Goal: Task Accomplishment & Management: Complete application form

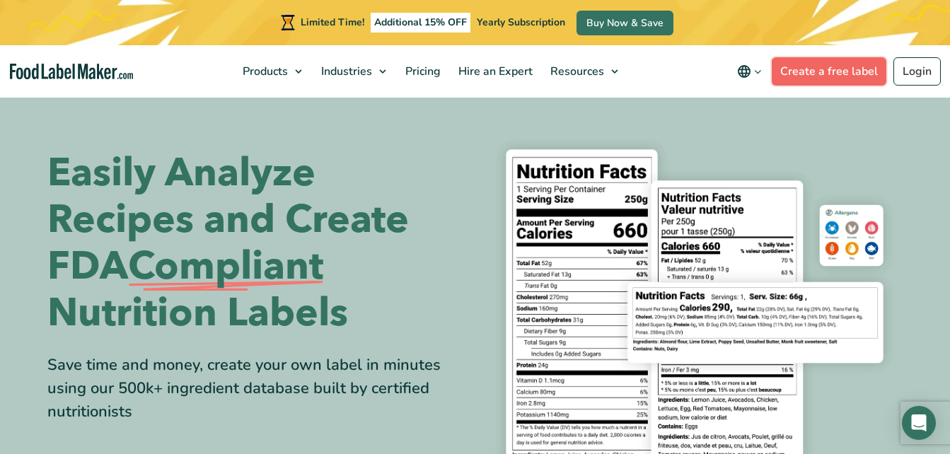
click at [860, 70] on link "Create a free label" at bounding box center [829, 71] width 115 height 28
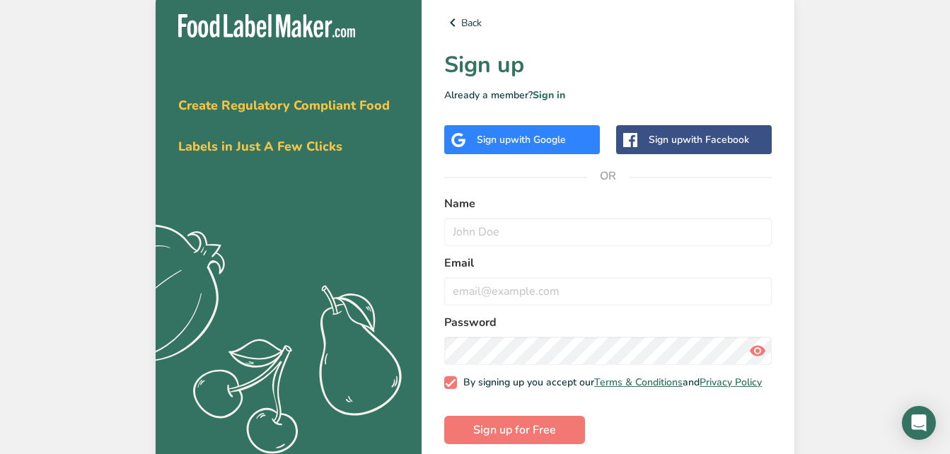
click at [745, 135] on span "with Facebook" at bounding box center [716, 139] width 66 height 13
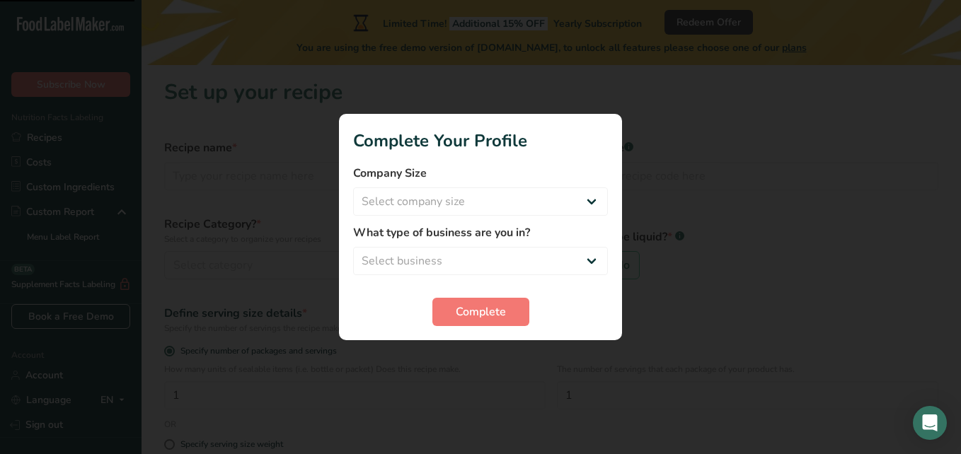
drag, startPoint x: 329, startPoint y: 269, endPoint x: 334, endPoint y: 281, distance: 13.0
drag, startPoint x: 334, startPoint y: 281, endPoint x: 788, endPoint y: 316, distance: 455.5
click at [788, 316] on div at bounding box center [480, 227] width 961 height 454
click at [551, 204] on select "Select company size Fewer than 10 Employees 10 to 50 Employees 51 to 500 Employ…" at bounding box center [480, 201] width 255 height 28
select select "1"
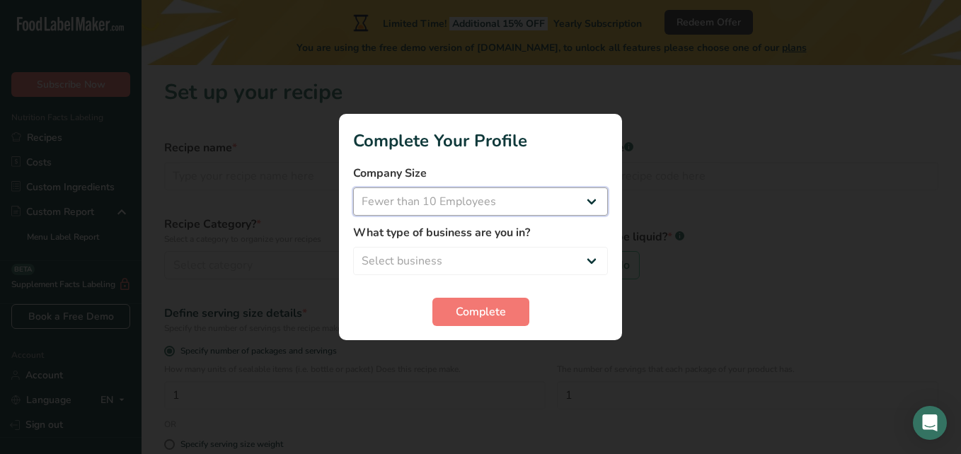
click at [353, 187] on select "Select company size Fewer than 10 Employees 10 to 50 Employees 51 to 500 Employ…" at bounding box center [480, 201] width 255 height 28
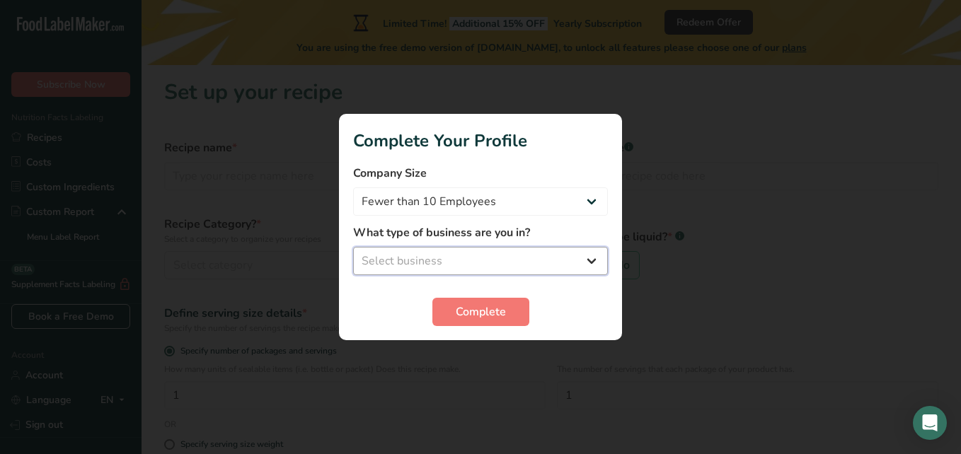
click at [488, 250] on select "Select business Packaged Food Manufacturer Restaurant & Cafe Bakery Meal Plans …" at bounding box center [480, 261] width 255 height 28
select select "3"
click at [353, 247] on select "Select business Packaged Food Manufacturer Restaurant & Cafe Bakery Meal Plans …" at bounding box center [480, 261] width 255 height 28
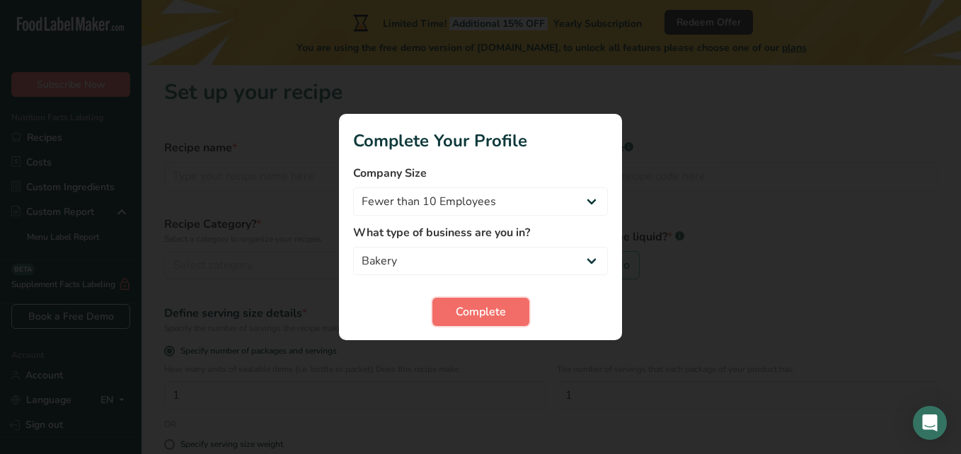
click at [470, 311] on span "Complete" at bounding box center [481, 311] width 50 height 17
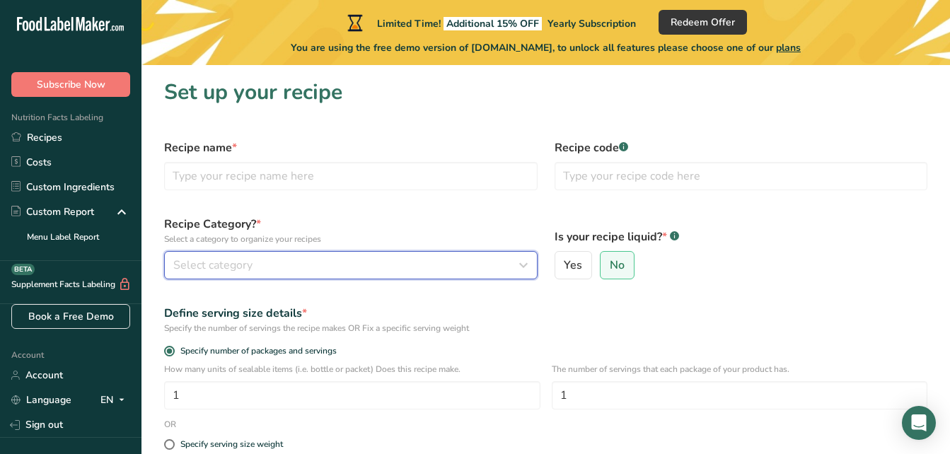
click at [406, 260] on div "Select category" at bounding box center [346, 265] width 347 height 17
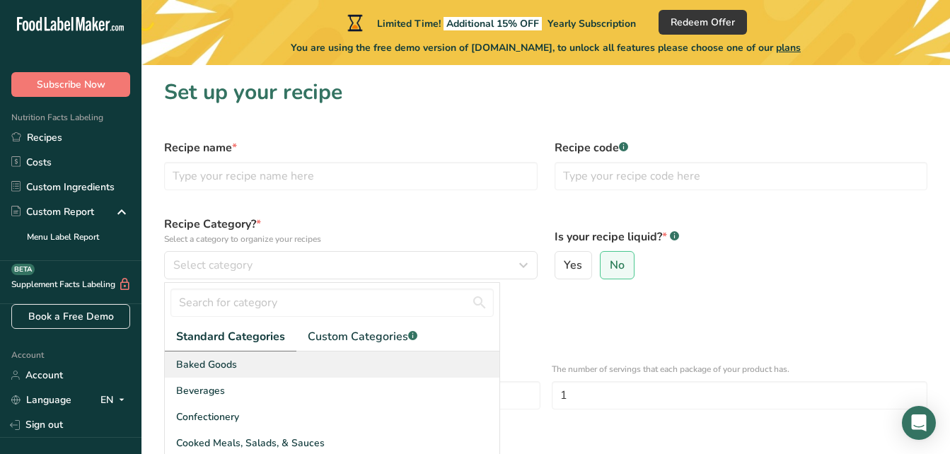
click at [285, 365] on div "Baked Goods" at bounding box center [332, 365] width 335 height 26
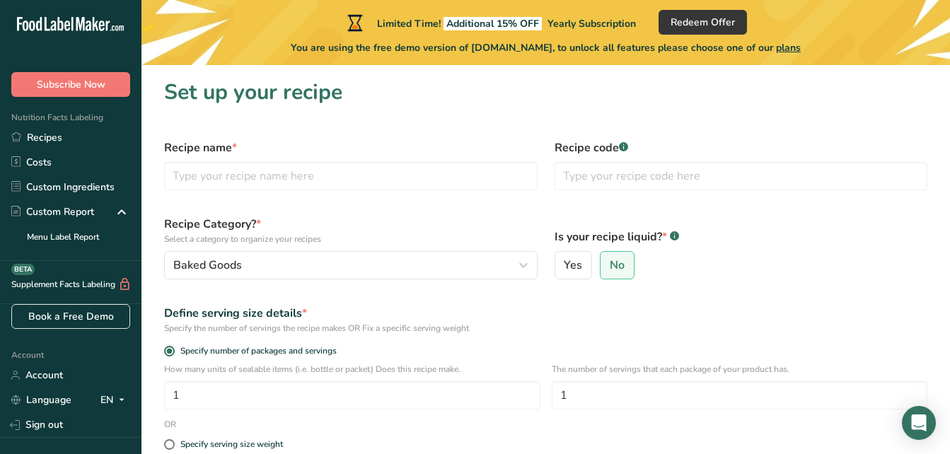
click at [181, 144] on label "Recipe name *" at bounding box center [351, 147] width 374 height 17
copy label "Recipe"
click at [468, 142] on label "Recipe name *" at bounding box center [351, 147] width 374 height 17
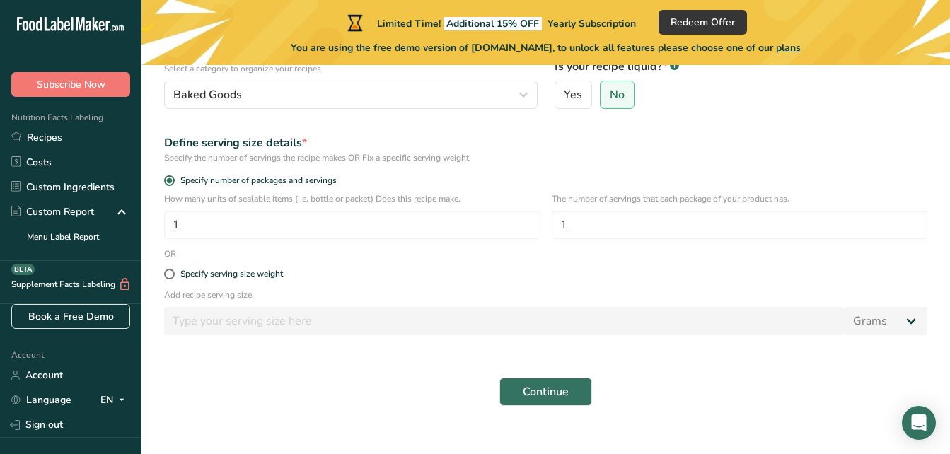
scroll to position [190, 0]
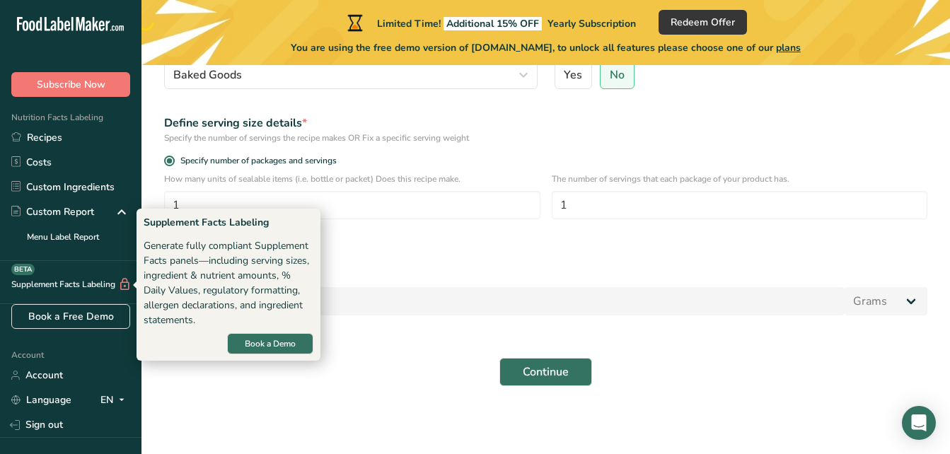
click at [400, 262] on div "Specify serving size weight" at bounding box center [546, 255] width 780 height 28
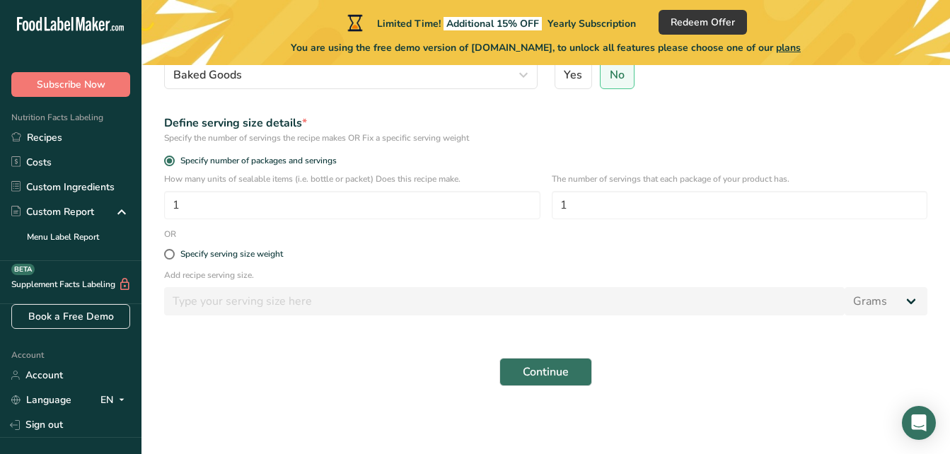
click at [284, 260] on div "Specify serving size weight" at bounding box center [546, 255] width 780 height 28
click at [237, 252] on div "Specify serving size weight" at bounding box center [231, 254] width 103 height 11
click at [173, 252] on input "Specify serving size weight" at bounding box center [168, 254] width 9 height 9
radio input "true"
radio input "false"
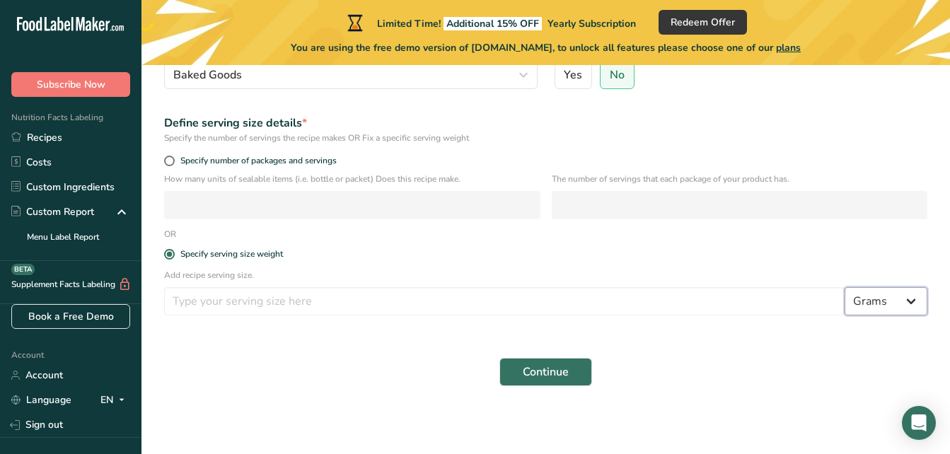
click at [865, 301] on select "Grams kg mg mcg lb oz l mL fl oz tbsp tsp cup qt gallon" at bounding box center [886, 301] width 83 height 28
click at [770, 353] on div "Continue" at bounding box center [546, 371] width 780 height 45
